Goal: Download file/media

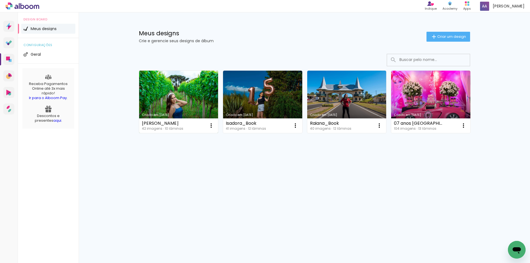
click at [186, 86] on link "Criado em [DATE]" at bounding box center [178, 102] width 79 height 62
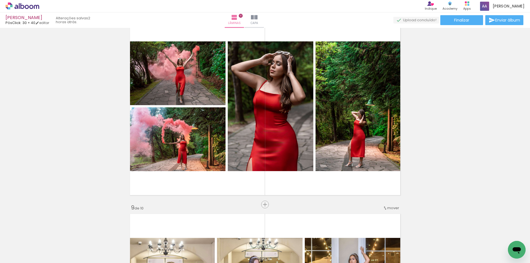
scroll to position [1409, 0]
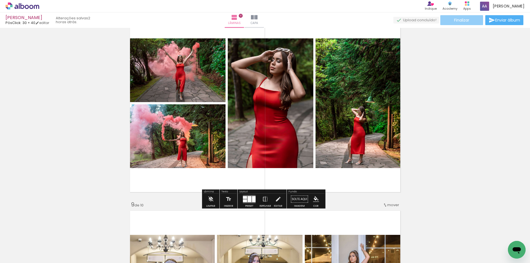
click at [472, 19] on paper-button "Finalizar" at bounding box center [462, 20] width 43 height 10
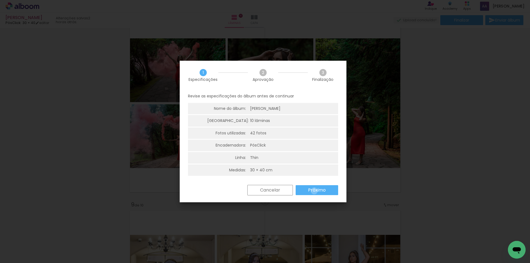
click at [0, 0] on slot "Próximo" at bounding box center [0, 0] width 0 height 0
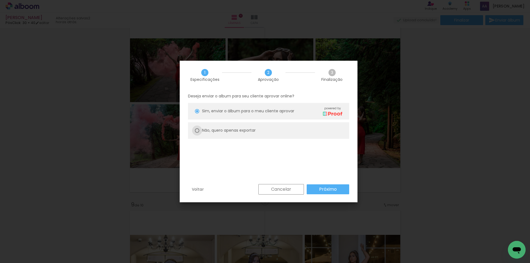
click at [196, 114] on div at bounding box center [197, 111] width 4 height 4
type paper-radio-button "on"
click at [339, 189] on paper-button "Próximo" at bounding box center [328, 190] width 43 height 10
type input "Alta, 300 DPI"
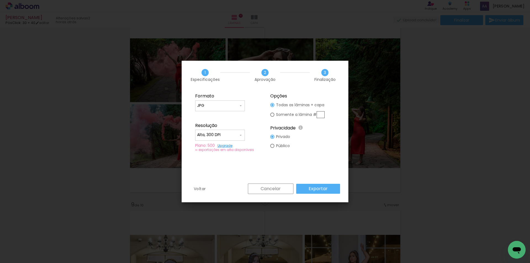
click at [319, 115] on input "text" at bounding box center [321, 114] width 8 height 7
type paper-radio-button "on"
type input "8"
click at [0, 0] on slot "Exportar" at bounding box center [0, 0] width 0 height 0
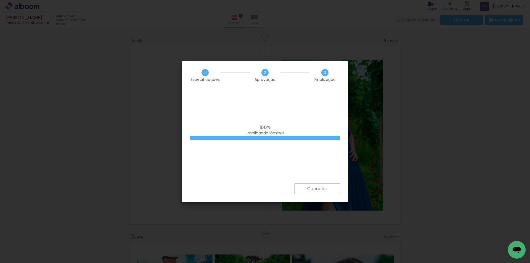
scroll to position [1409, 0]
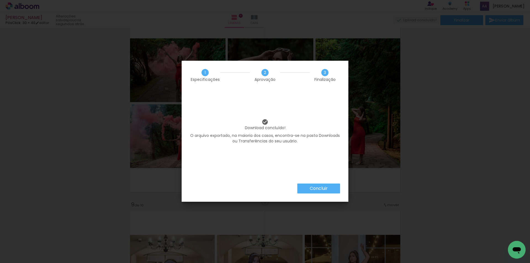
click at [0, 0] on slot "Concluir" at bounding box center [0, 0] width 0 height 0
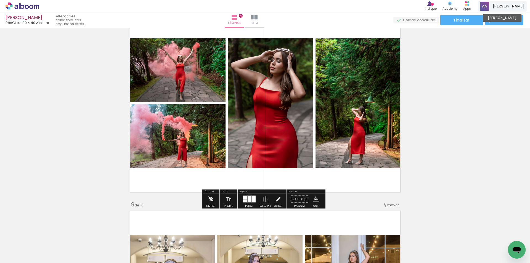
click at [516, 6] on span "[PERSON_NAME]" at bounding box center [509, 6] width 32 height 6
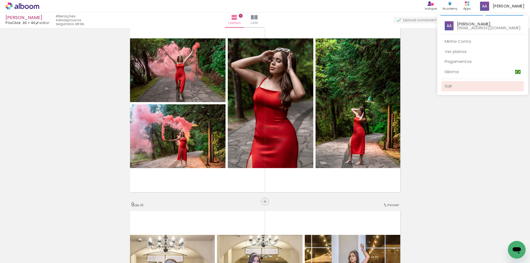
click at [454, 86] on link "Sair" at bounding box center [483, 86] width 83 height 10
